Goal: Browse casually: Explore the website without a specific task or goal

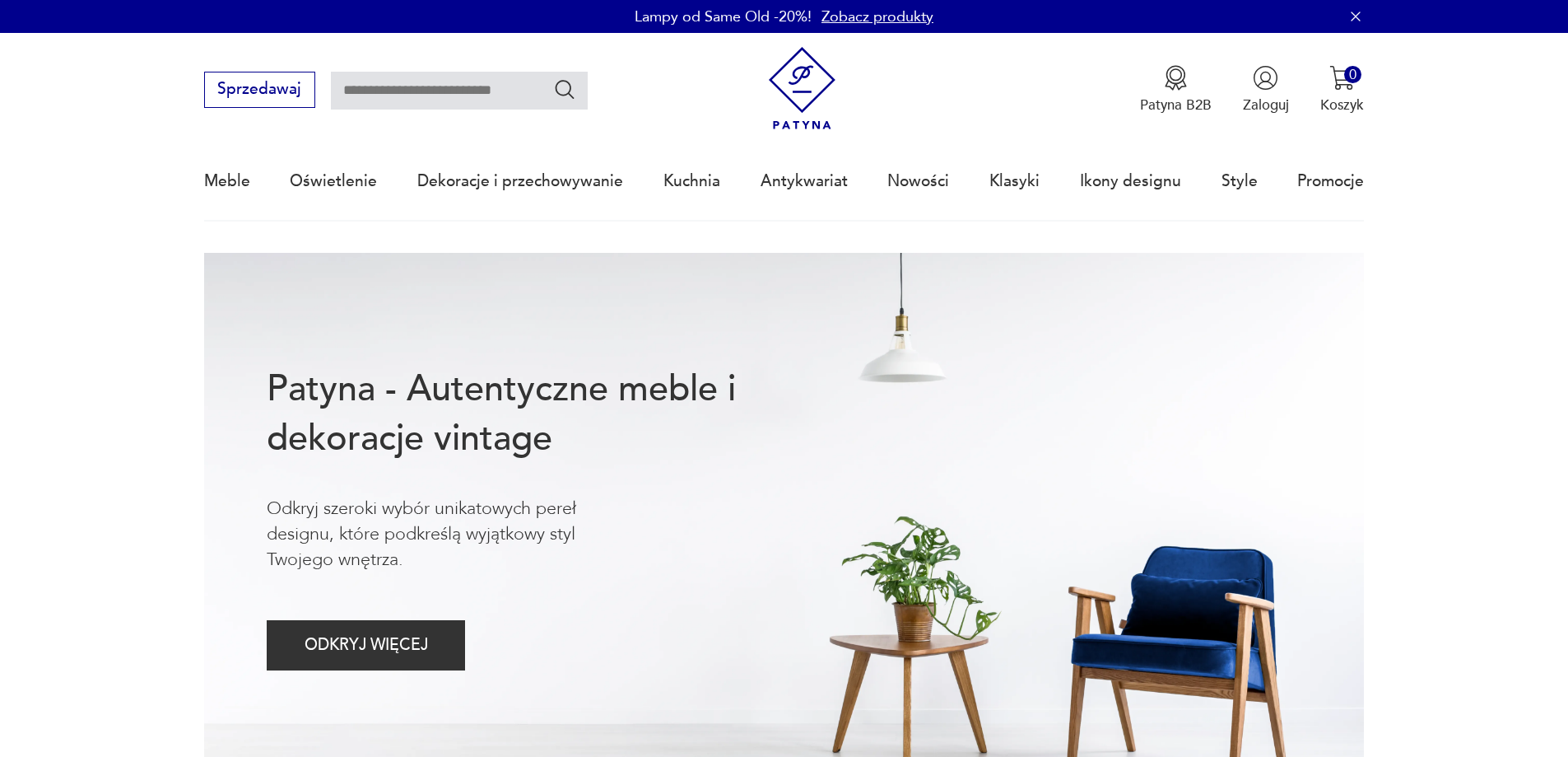
click at [956, 187] on div "Meble Oświetlenie Dekoracje i przechowywanie Kuchnia Antykwariat Nowości Klasyk…" at bounding box center [784, 182] width 1161 height 76
click at [943, 182] on link "Nowości" at bounding box center [919, 182] width 61 height 76
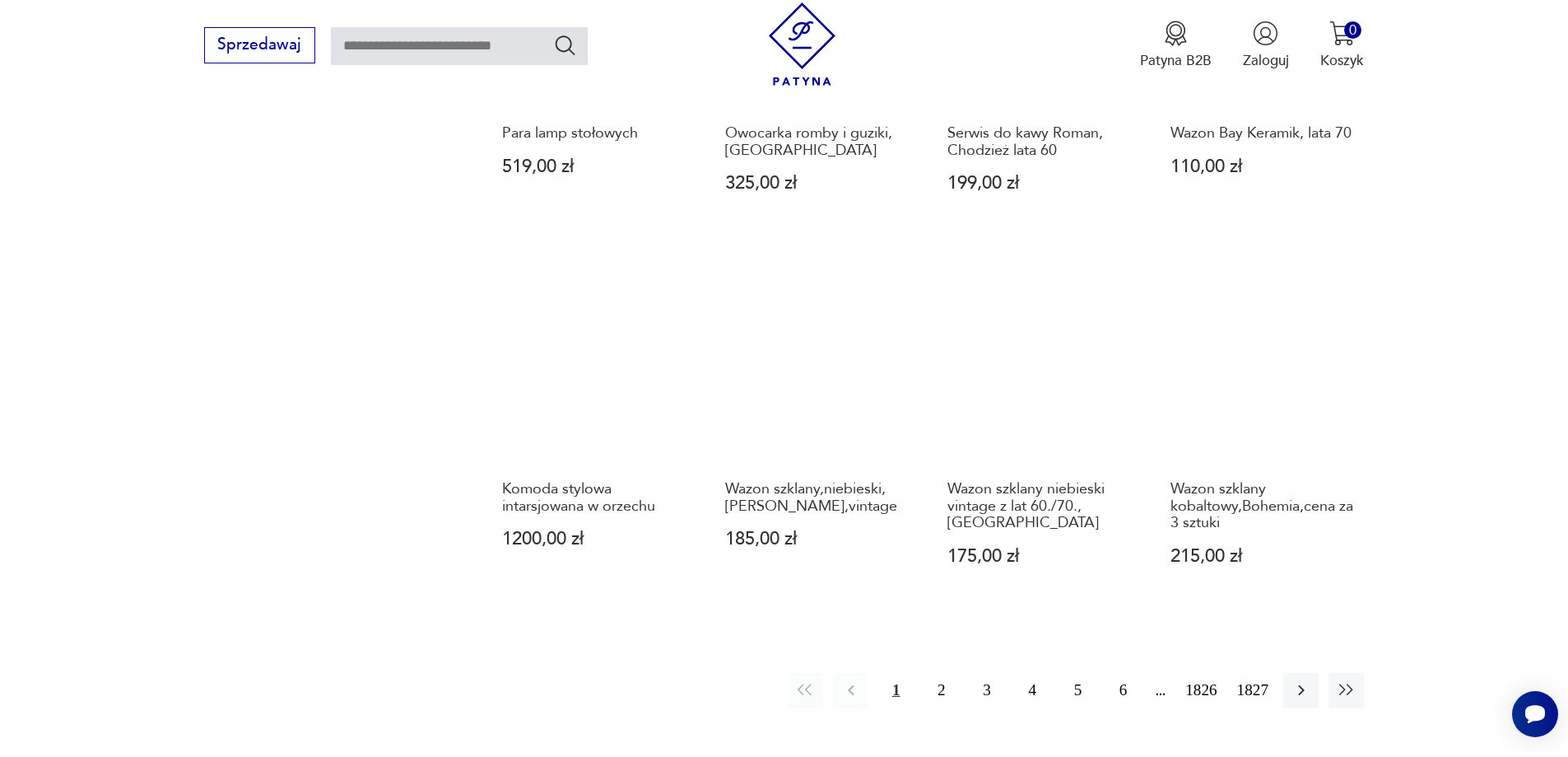
scroll to position [1512, 0]
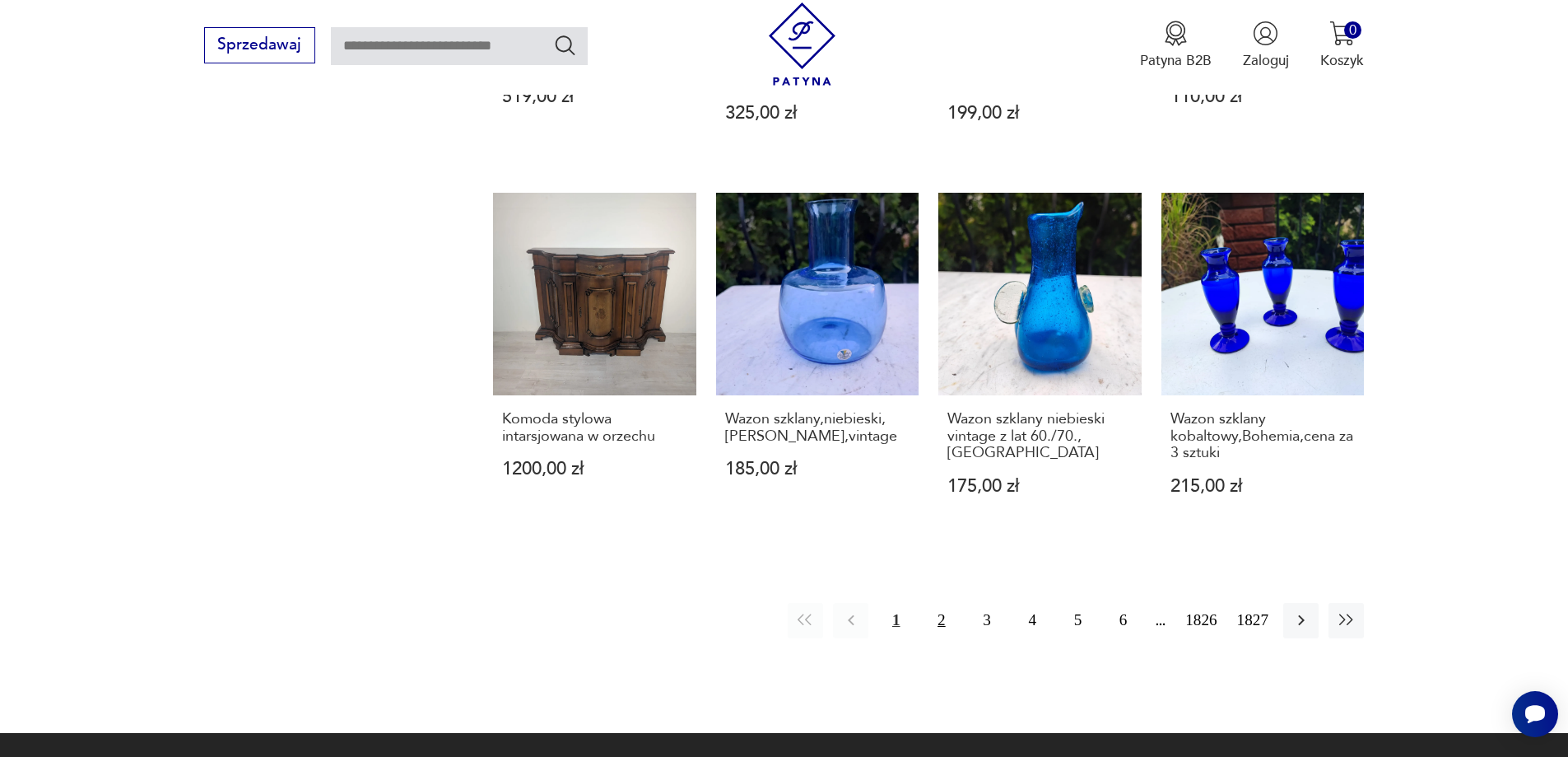
click at [943, 603] on button "2" at bounding box center [941, 620] width 35 height 35
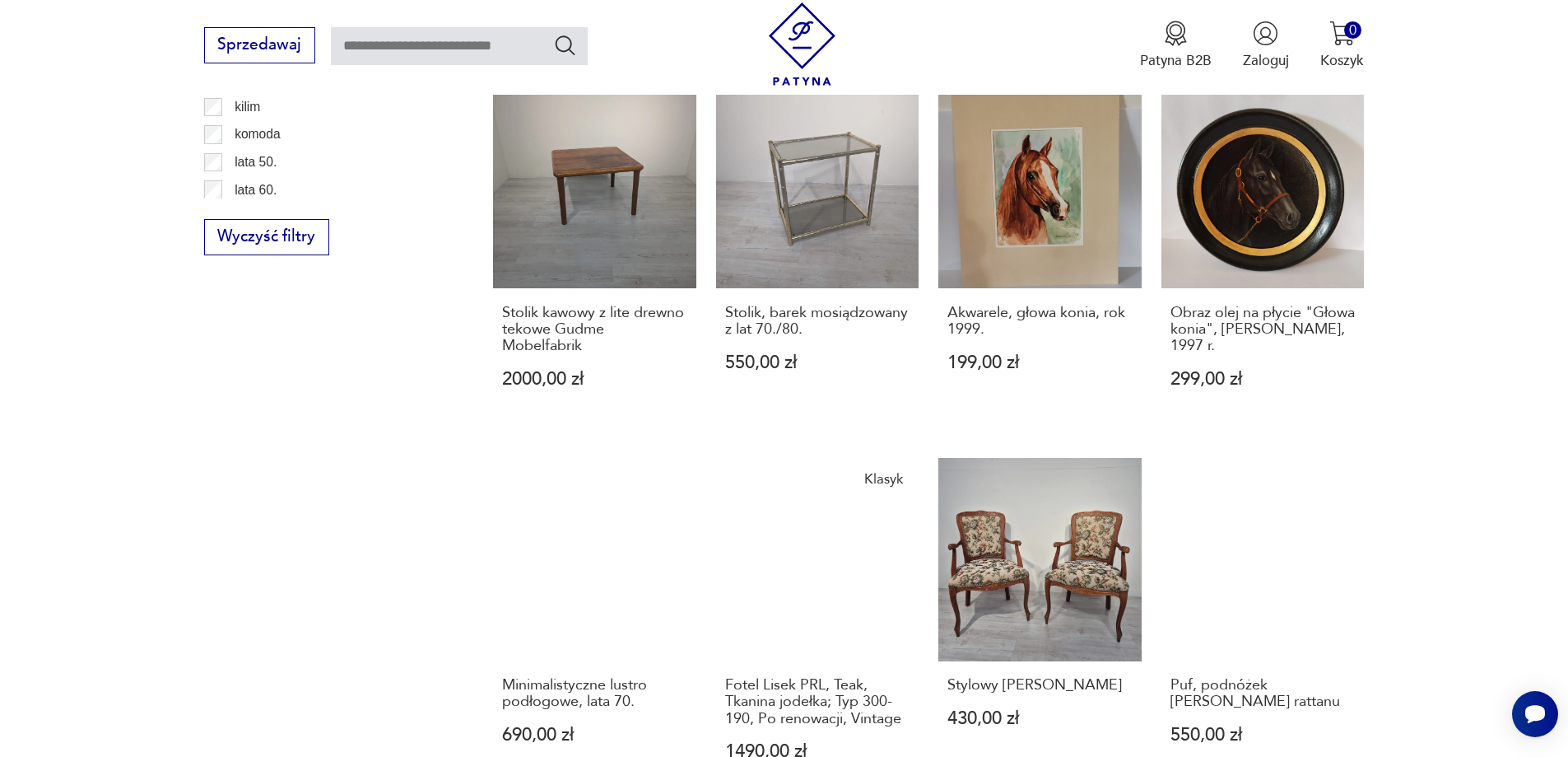
scroll to position [1432, 0]
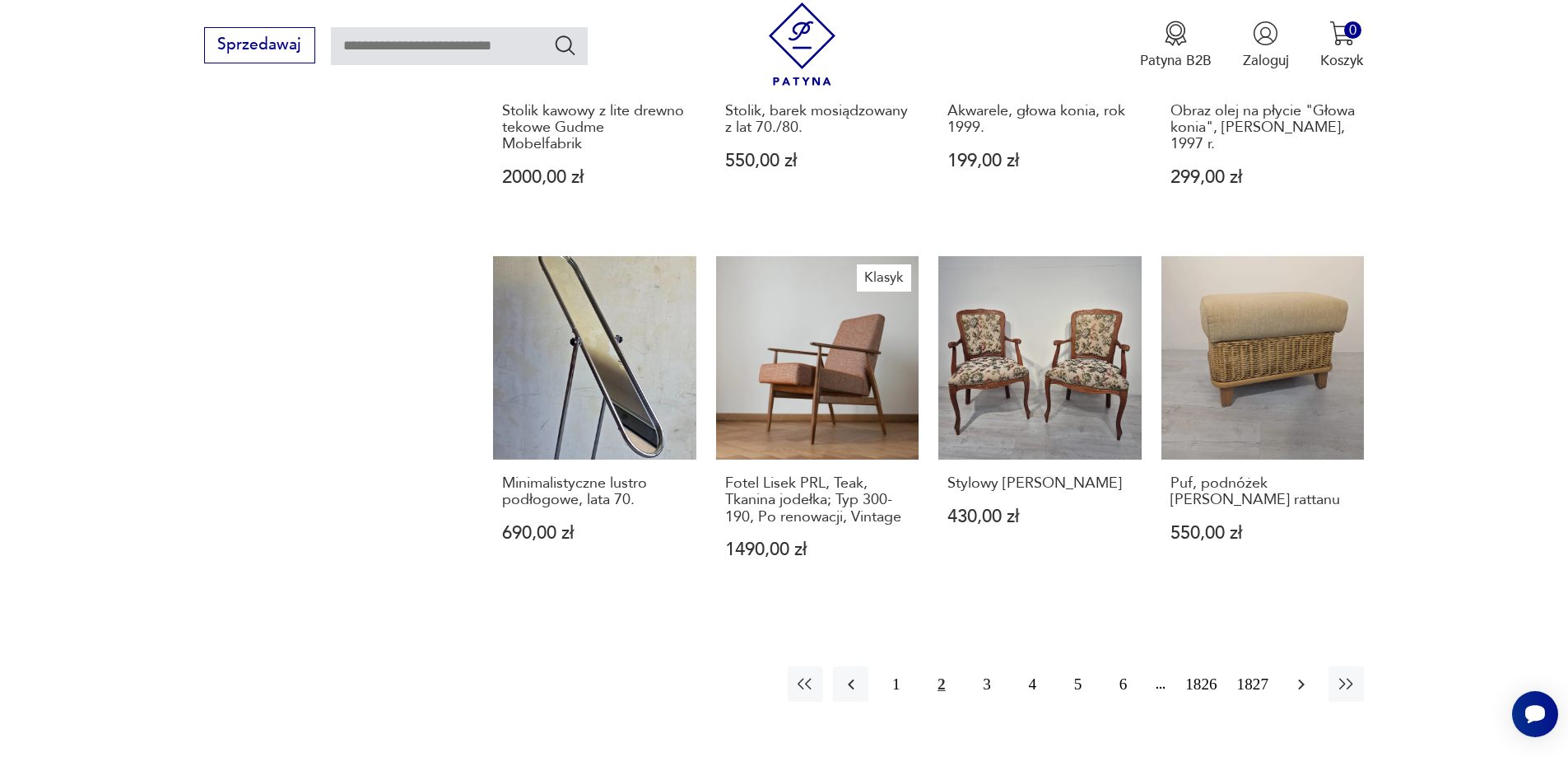
click at [1296, 687] on icon "button" at bounding box center [1302, 684] width 20 height 20
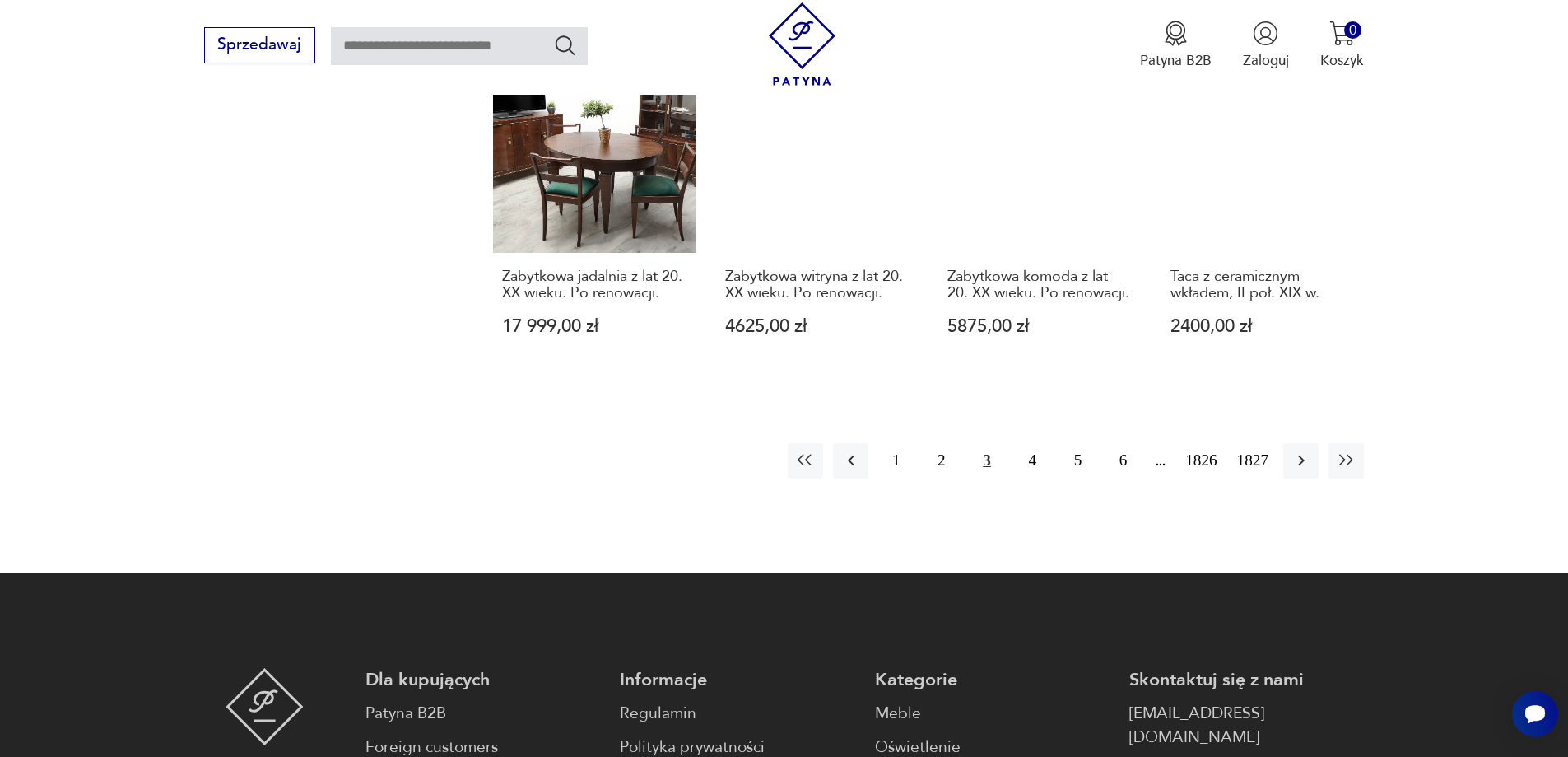
scroll to position [1678, 0]
